Goal: Navigation & Orientation: Find specific page/section

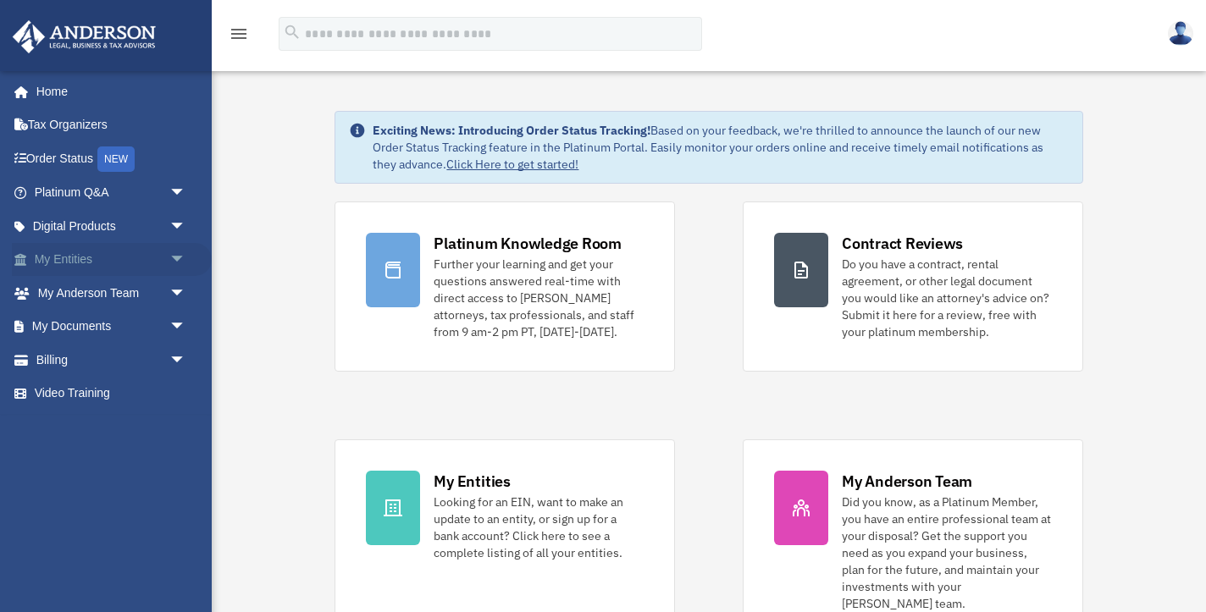
click at [130, 263] on link "My Entities arrow_drop_down" at bounding box center [112, 260] width 200 height 34
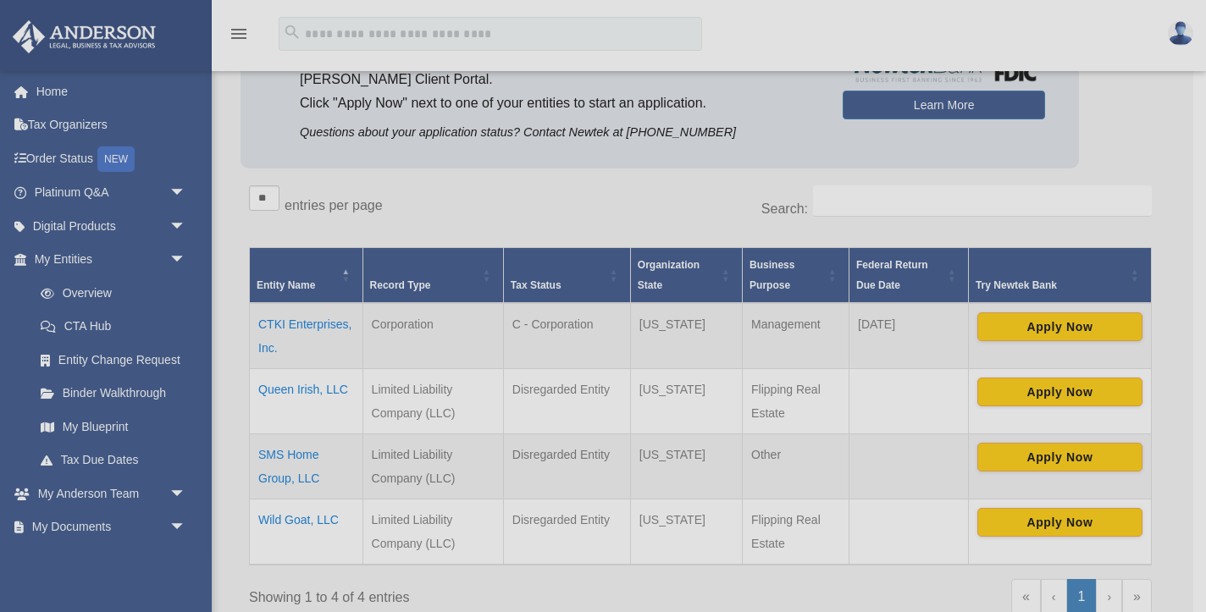
scroll to position [183, 0]
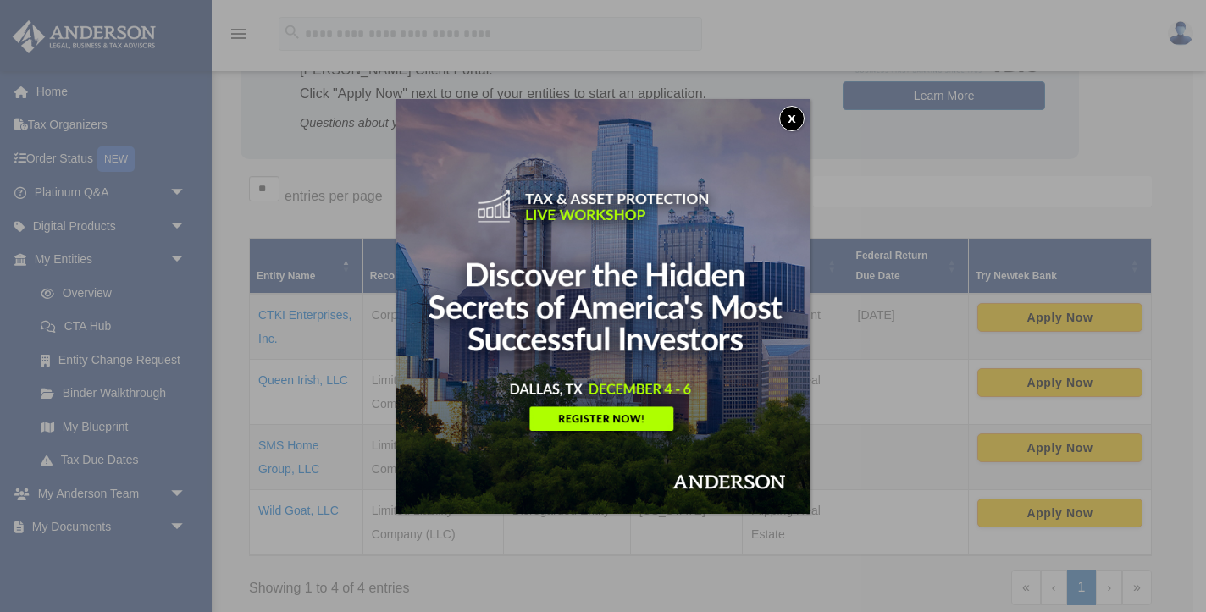
click at [795, 120] on button "x" at bounding box center [791, 118] width 25 height 25
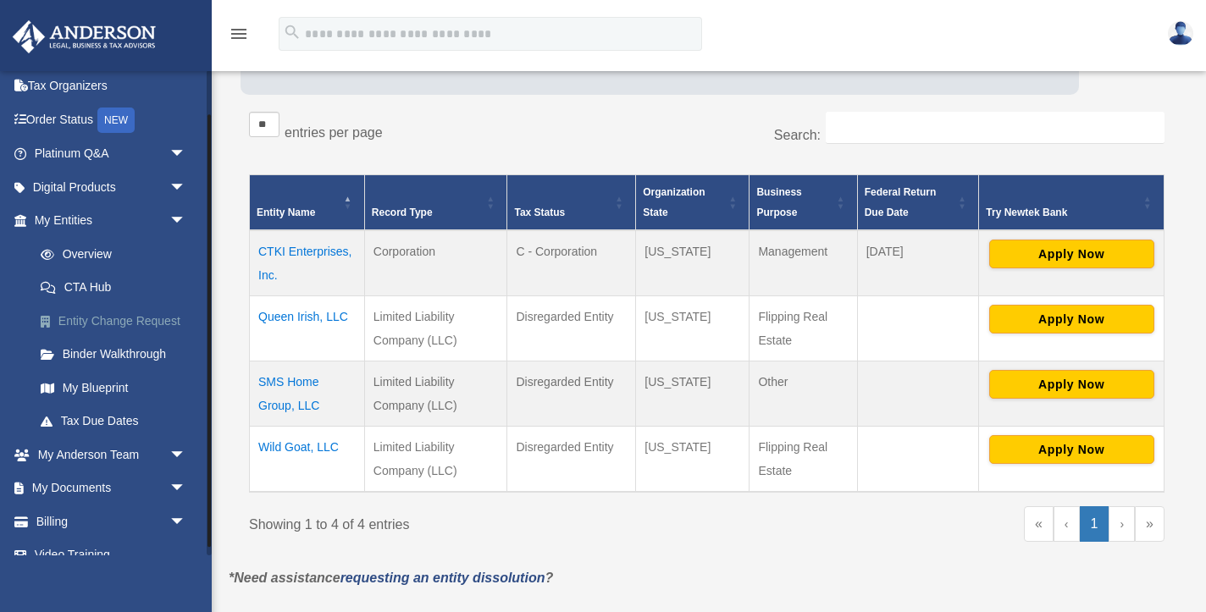
scroll to position [59, 0]
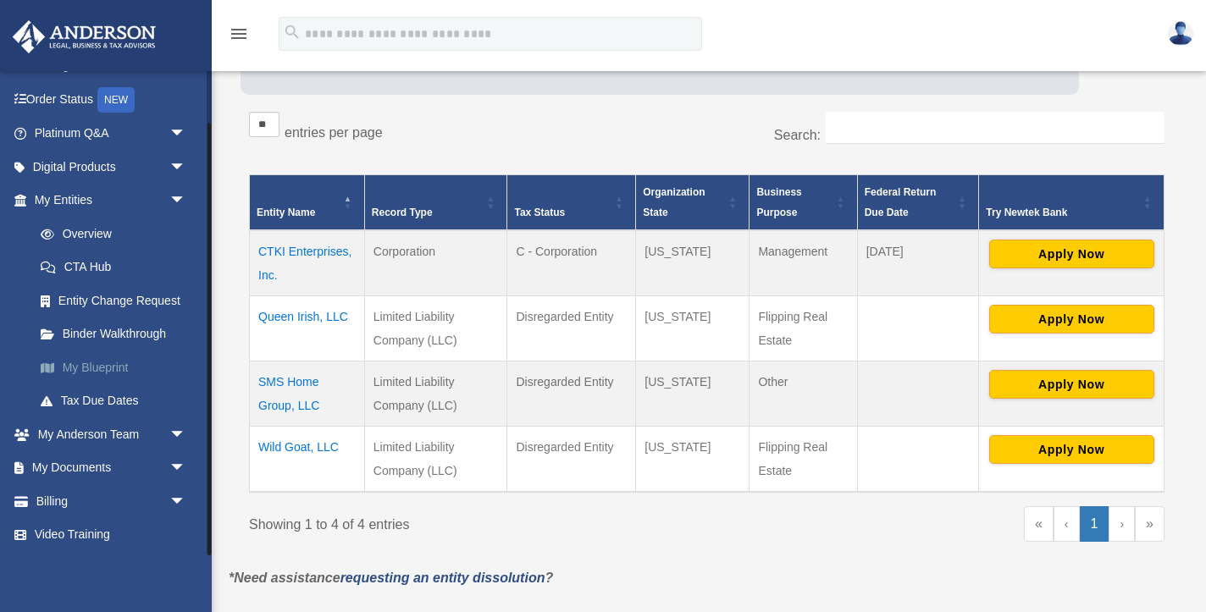
click at [94, 363] on link "My Blueprint" at bounding box center [118, 368] width 188 height 34
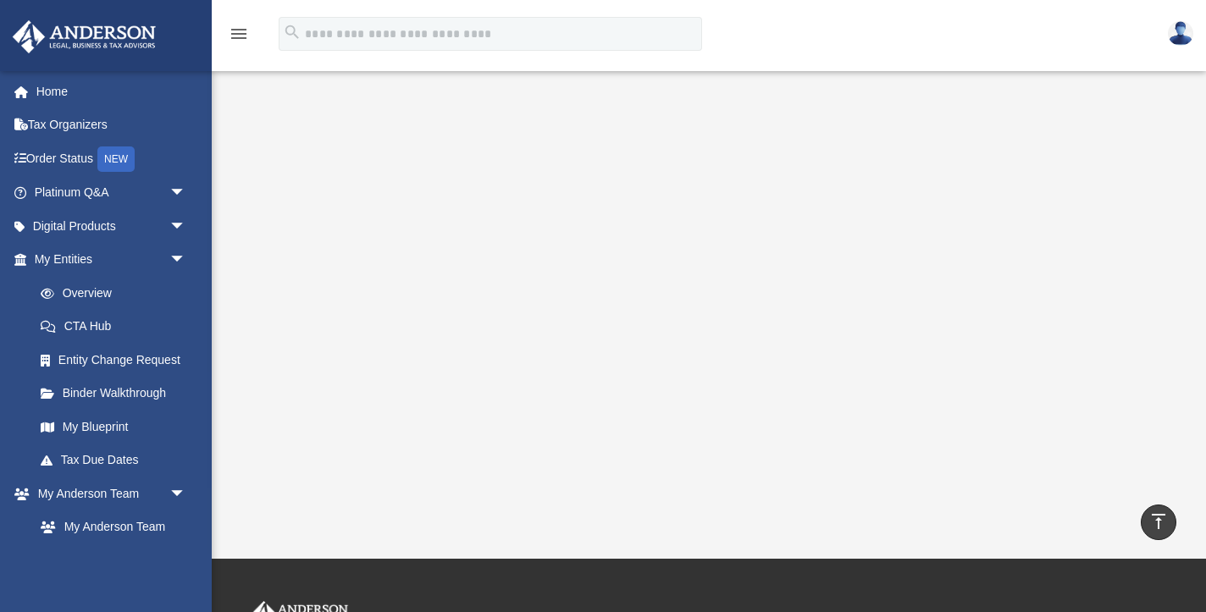
scroll to position [265, 0]
